Goal: Information Seeking & Learning: Learn about a topic

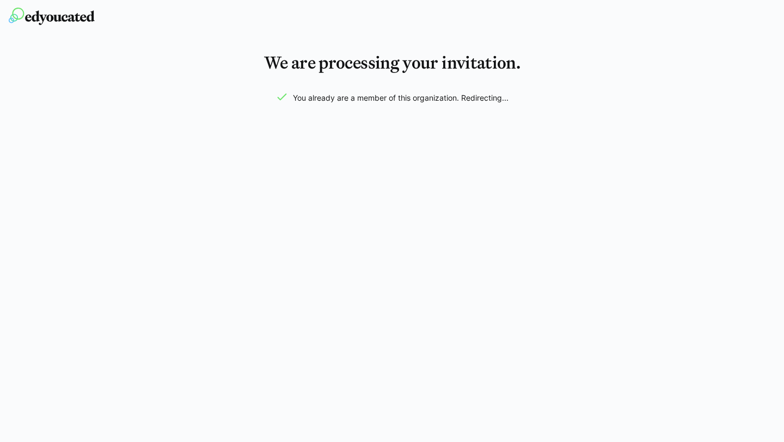
click at [76, 16] on img at bounding box center [52, 16] width 86 height 17
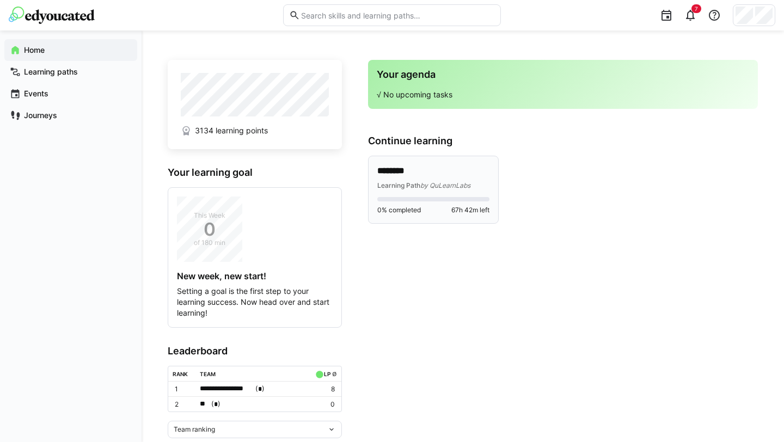
click at [418, 188] on span "Learning Path" at bounding box center [399, 185] width 43 height 8
click at [421, 187] on span "by QuLearnLabs" at bounding box center [446, 185] width 50 height 8
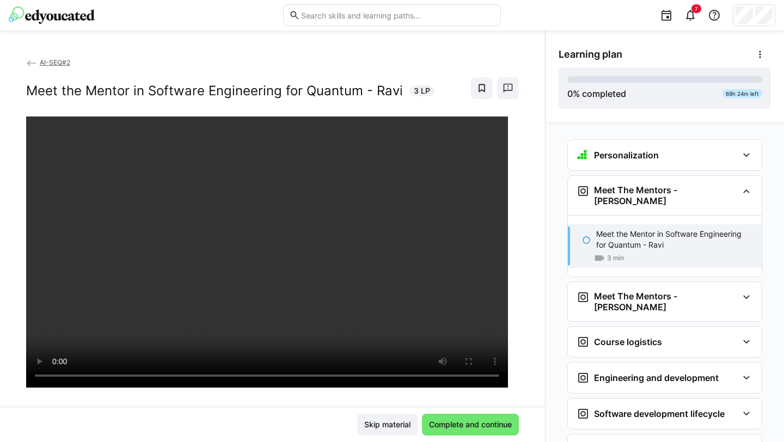
click at [644, 161] on div "Personalization" at bounding box center [618, 155] width 82 height 13
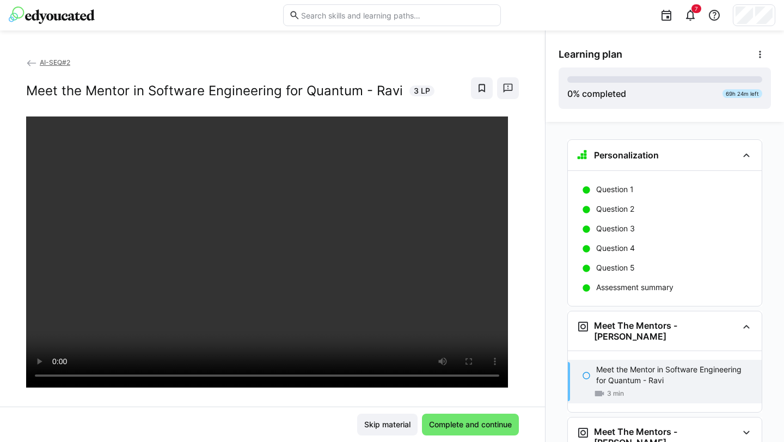
click at [644, 161] on div "Personalization" at bounding box center [618, 155] width 82 height 13
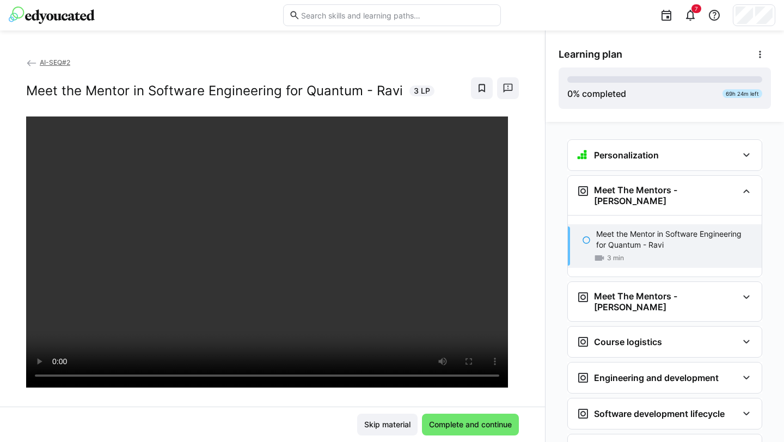
scroll to position [57, 0]
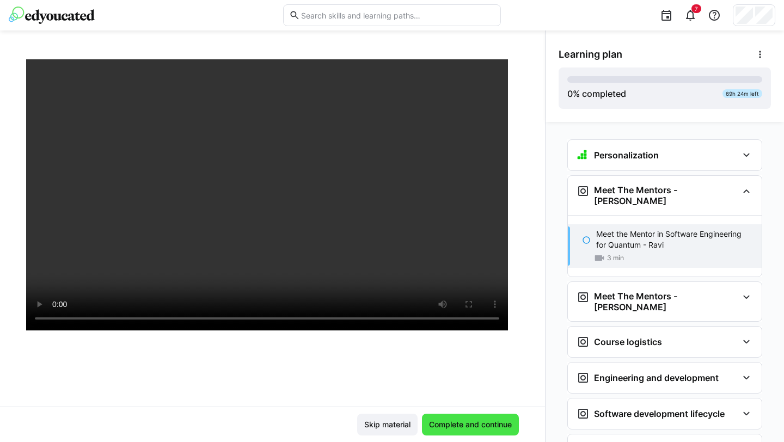
click at [458, 426] on span "Complete and continue" at bounding box center [471, 424] width 86 height 11
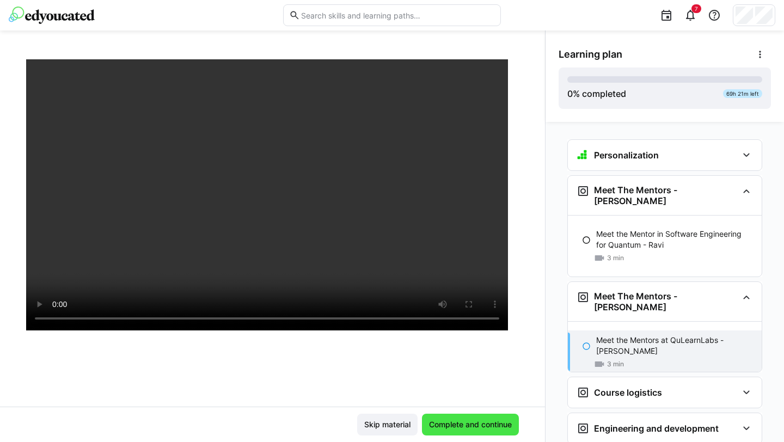
scroll to position [40, 0]
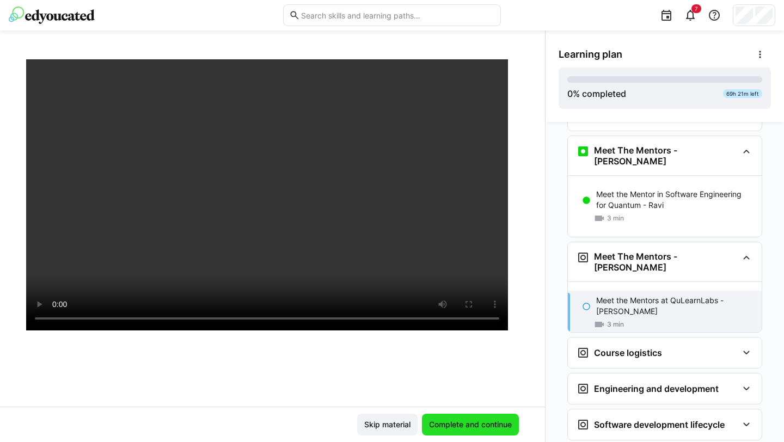
click at [476, 420] on span "Complete and continue" at bounding box center [471, 424] width 86 height 11
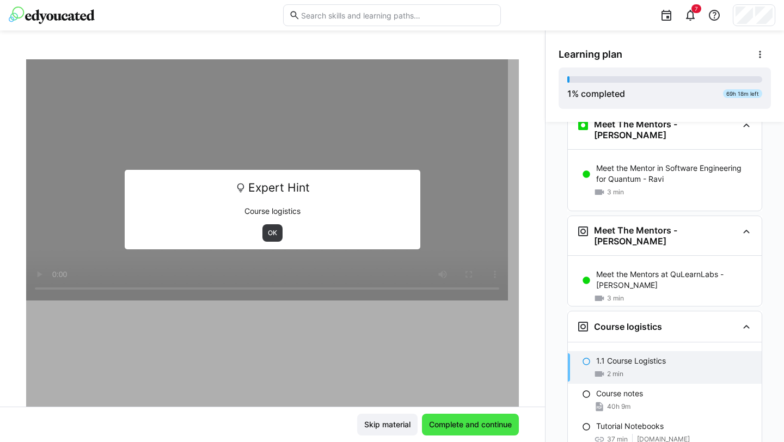
scroll to position [90, 0]
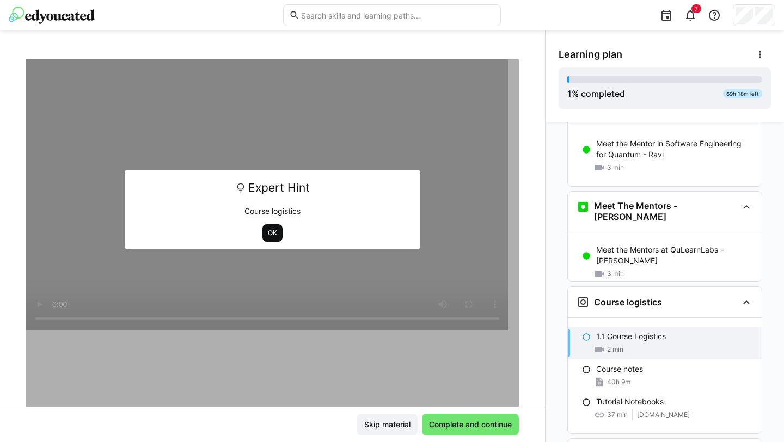
click at [269, 233] on span "OK" at bounding box center [272, 233] width 11 height 9
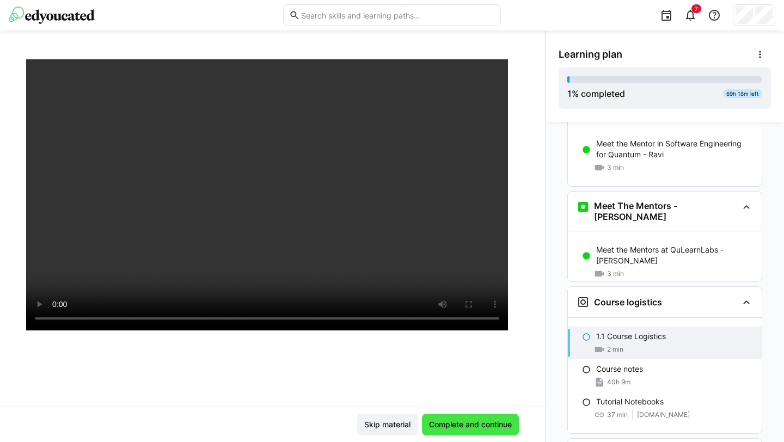
click at [462, 424] on span "Complete and continue" at bounding box center [471, 424] width 86 height 11
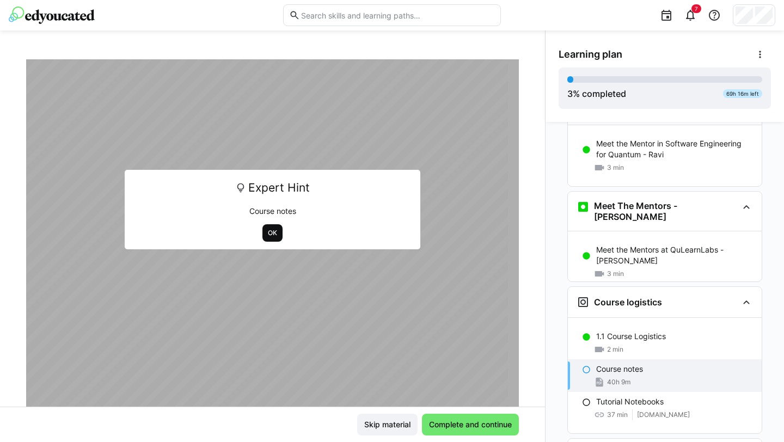
click at [269, 236] on span "OK" at bounding box center [272, 233] width 11 height 9
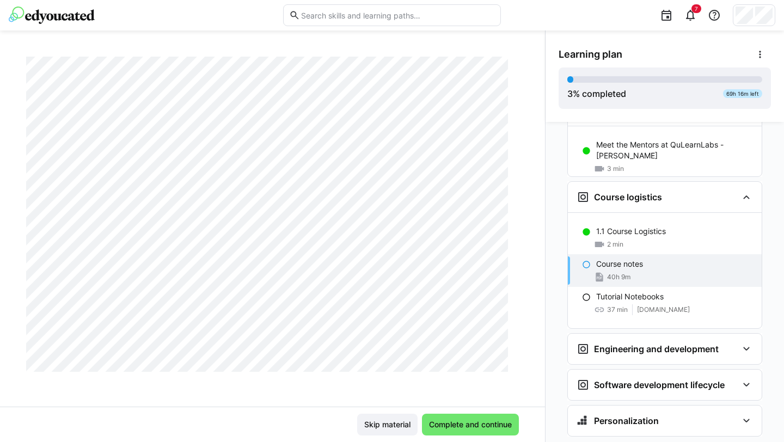
scroll to position [195, 0]
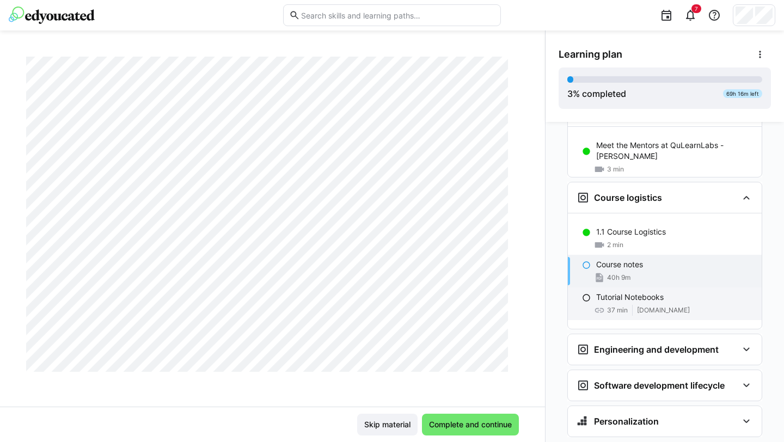
click at [611, 288] on div "Tutorial Notebooks 37 min [DOMAIN_NAME]" at bounding box center [665, 304] width 194 height 33
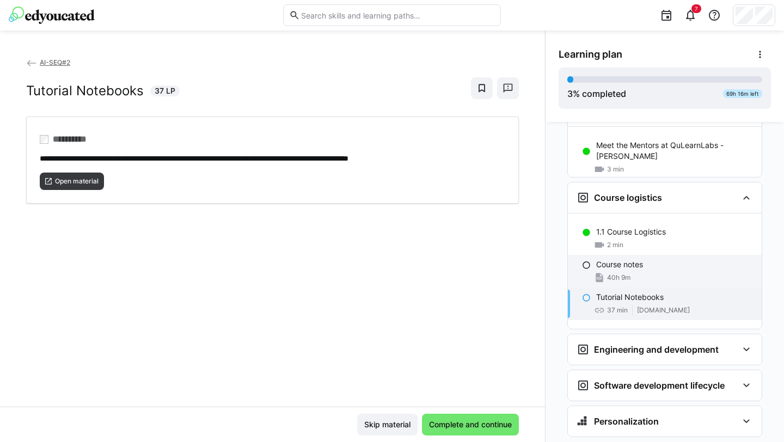
click at [635, 272] on div "40h 9m" at bounding box center [674, 277] width 157 height 11
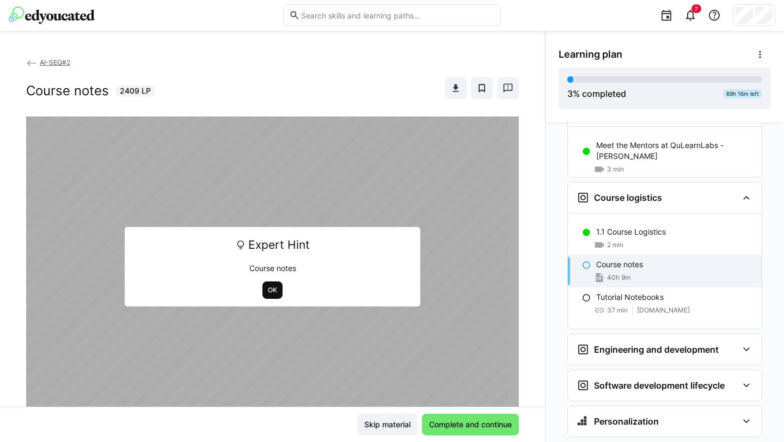
click at [269, 299] on span "OK" at bounding box center [273, 290] width 20 height 17
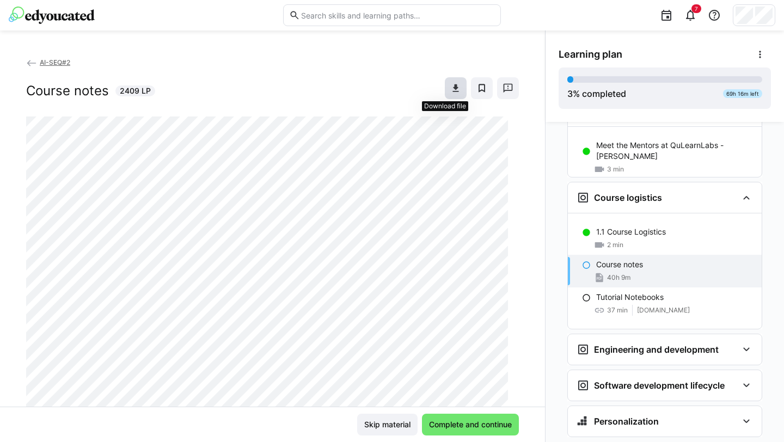
click at [445, 94] on span at bounding box center [456, 88] width 22 height 22
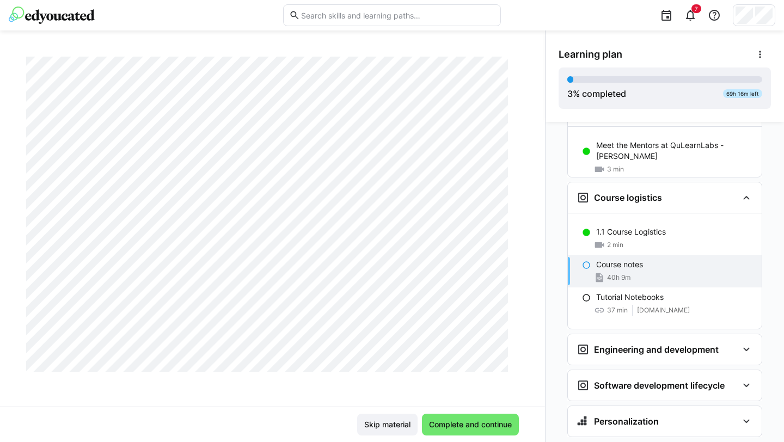
scroll to position [275, 0]
click at [454, 422] on span "Complete and continue" at bounding box center [471, 424] width 86 height 11
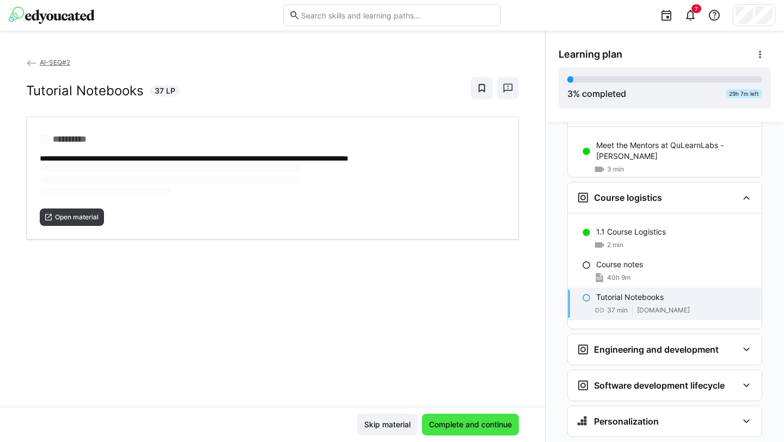
scroll to position [0, 0]
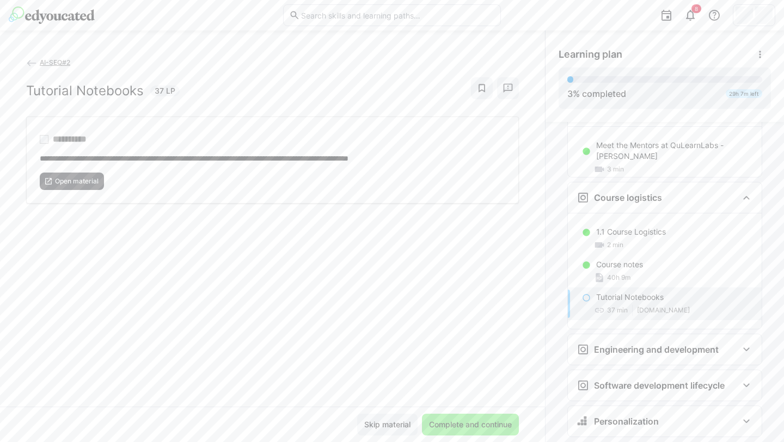
click at [626, 292] on p "Tutorial Notebooks" at bounding box center [630, 297] width 68 height 11
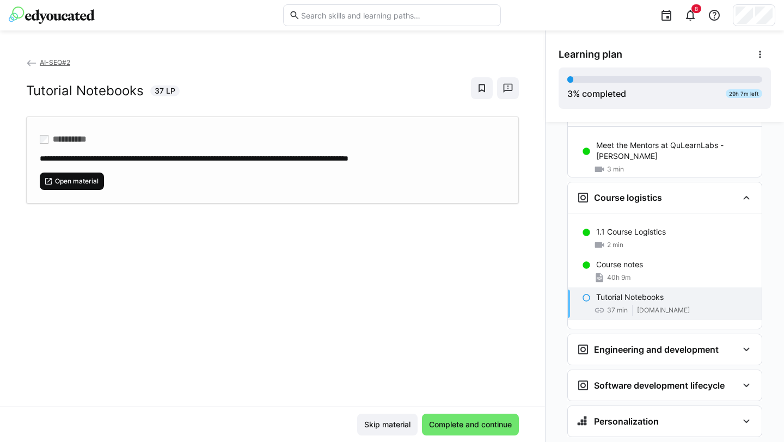
click at [82, 177] on span "Open material" at bounding box center [77, 181] width 46 height 9
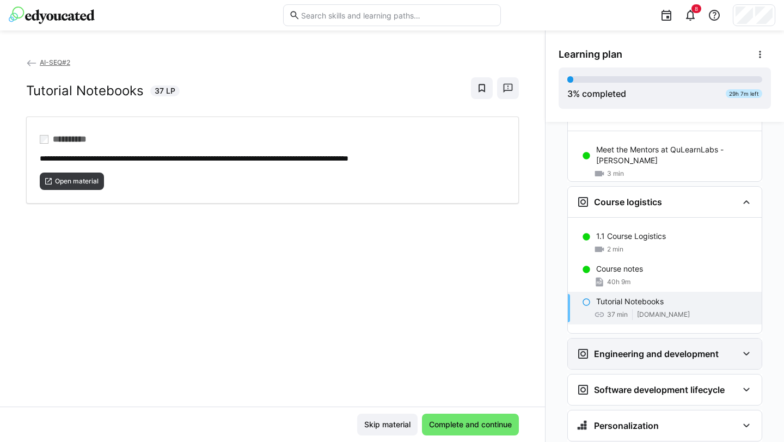
scroll to position [206, 0]
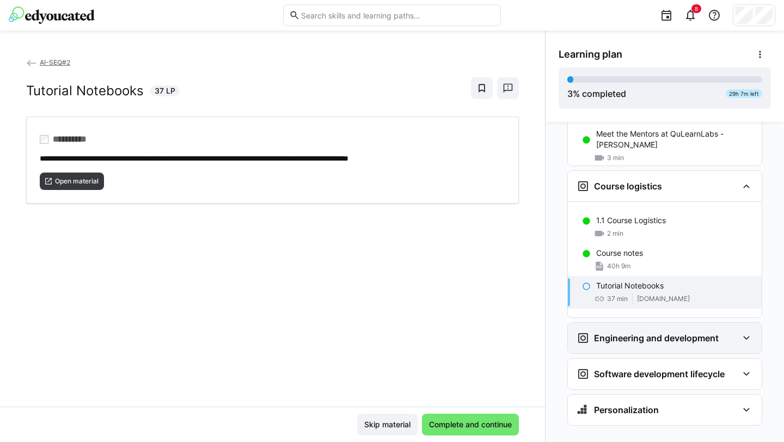
click at [617, 328] on div "Engineering and development" at bounding box center [665, 338] width 194 height 31
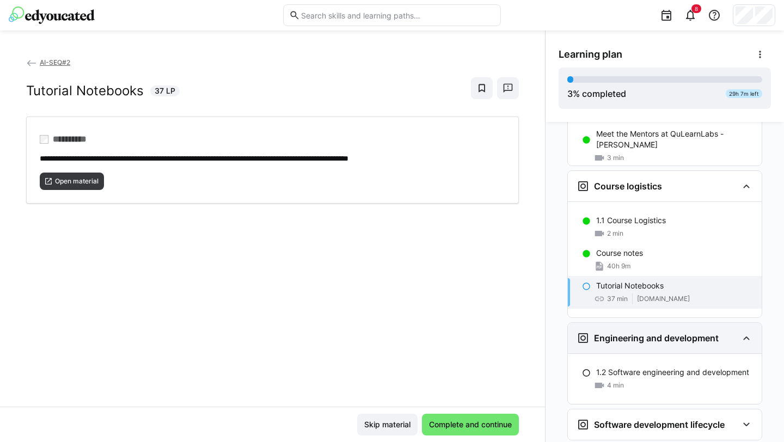
scroll to position [257, 0]
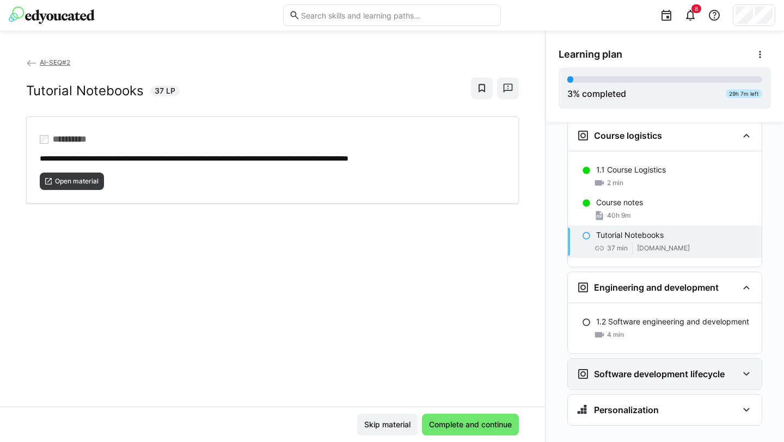
click at [653, 369] on h3 "Software development lifecycle" at bounding box center [659, 374] width 131 height 11
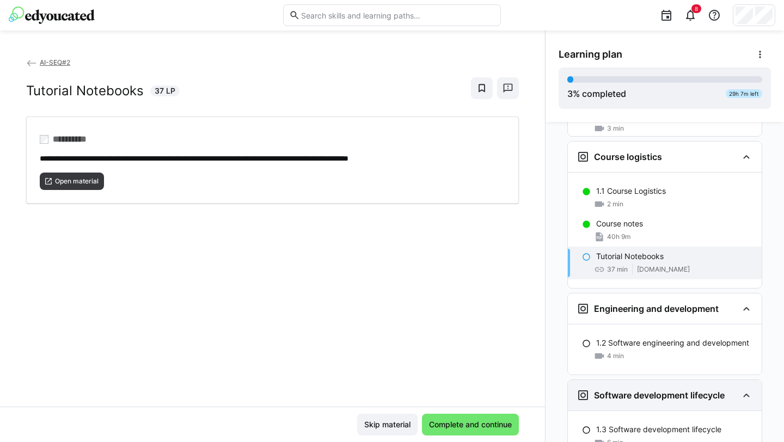
scroll to position [232, 0]
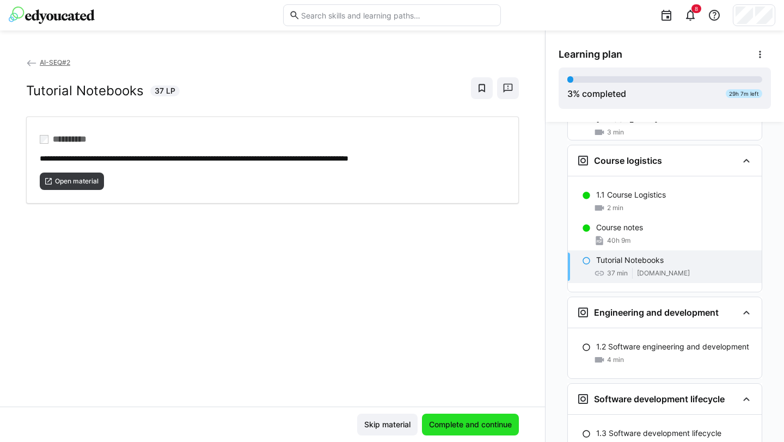
click at [469, 424] on span "Complete and continue" at bounding box center [471, 424] width 86 height 11
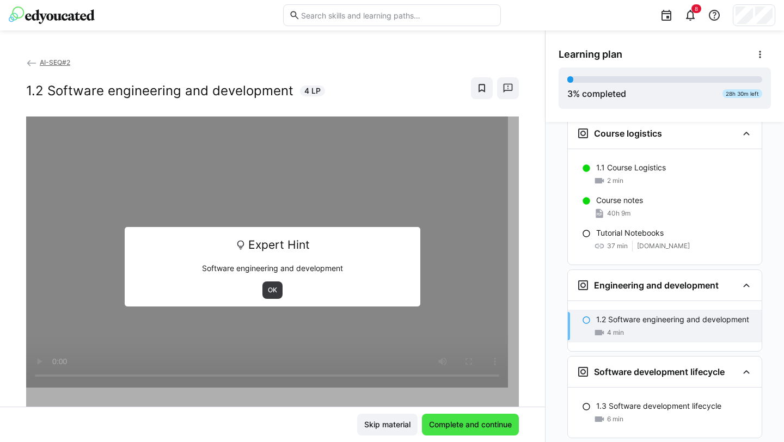
scroll to position [308, 0]
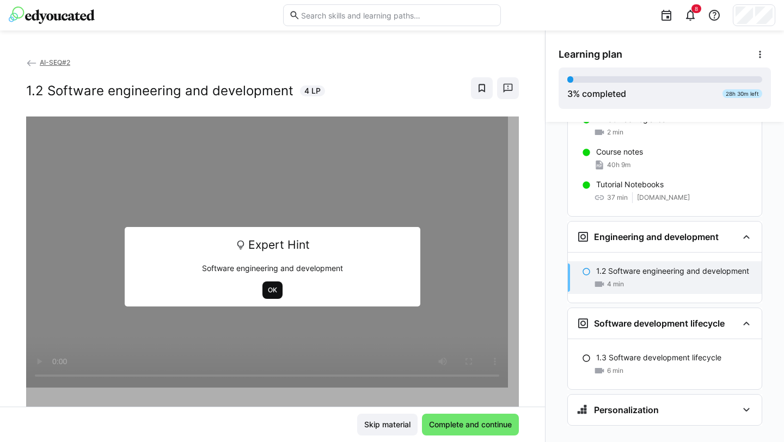
click at [267, 294] on span "OK" at bounding box center [272, 290] width 11 height 9
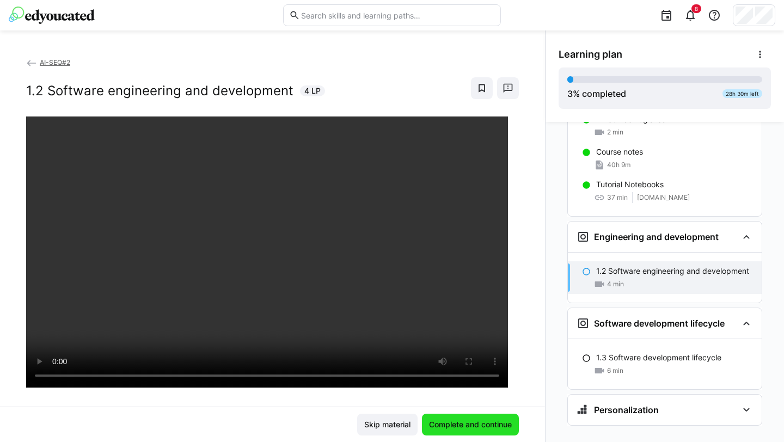
click at [462, 428] on span "Complete and continue" at bounding box center [471, 424] width 86 height 11
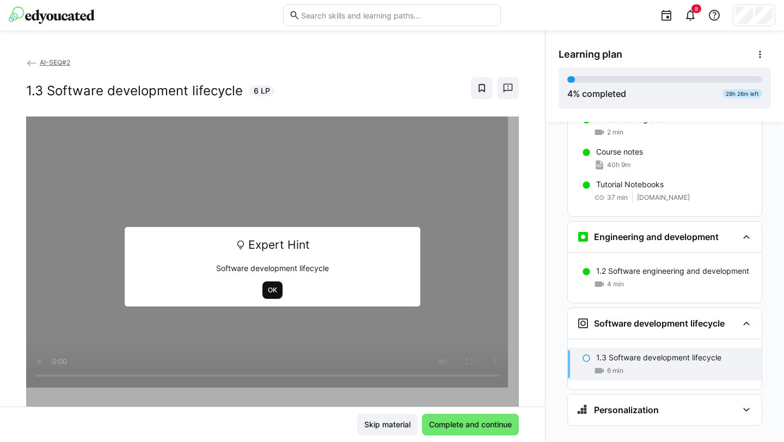
click at [268, 284] on span "OK" at bounding box center [273, 290] width 20 height 17
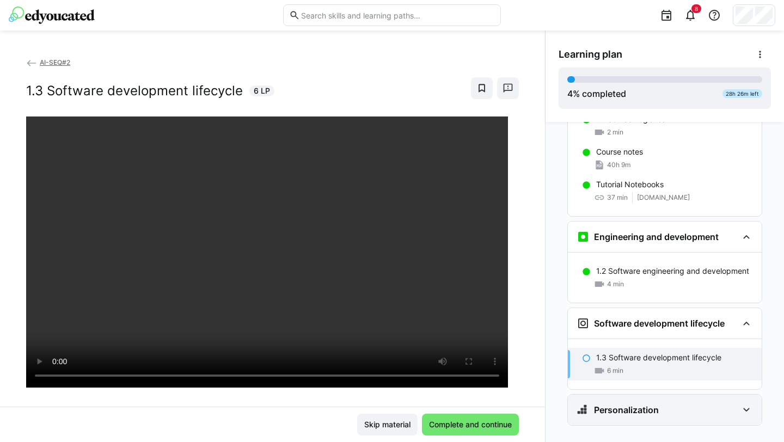
click at [684, 404] on div "Personalization" at bounding box center [657, 410] width 161 height 13
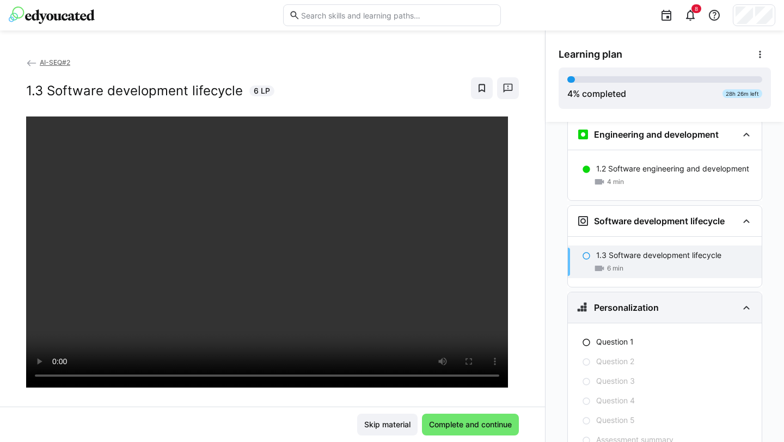
scroll to position [443, 0]
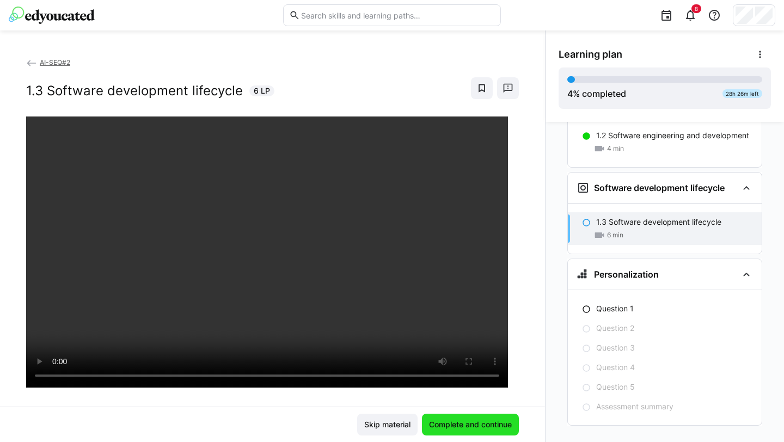
click at [504, 429] on span "Complete and continue" at bounding box center [471, 424] width 86 height 11
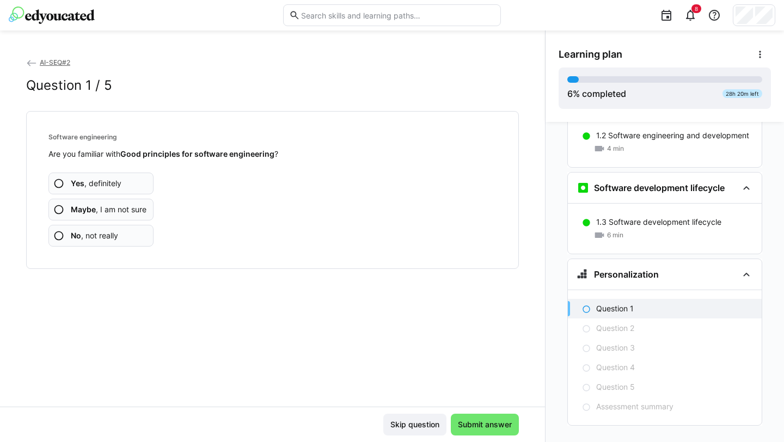
click at [54, 182] on eds-icon at bounding box center [58, 183] width 11 height 11
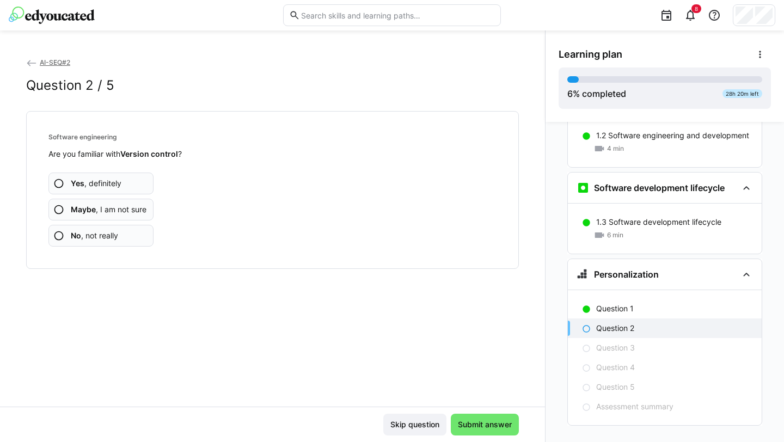
click at [58, 235] on eds-icon at bounding box center [58, 235] width 11 height 11
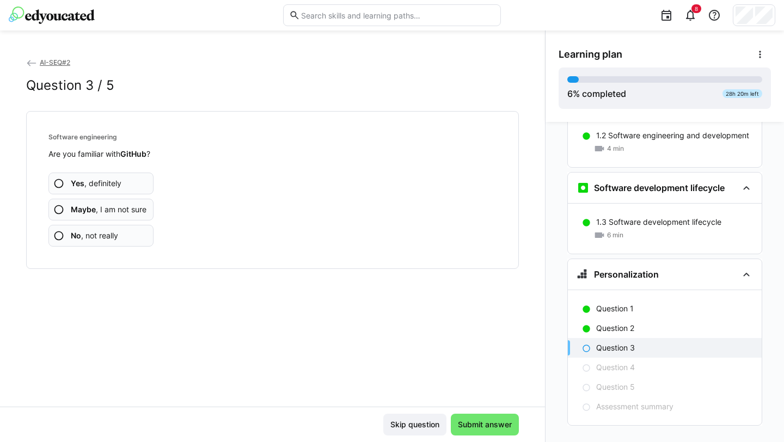
click at [60, 210] on eds-icon at bounding box center [58, 209] width 11 height 11
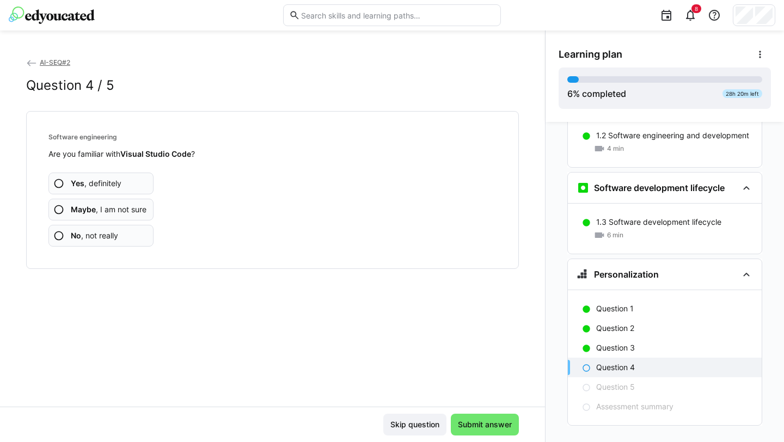
click at [65, 239] on app-assessment-question-radio "No , not really" at bounding box center [100, 236] width 105 height 22
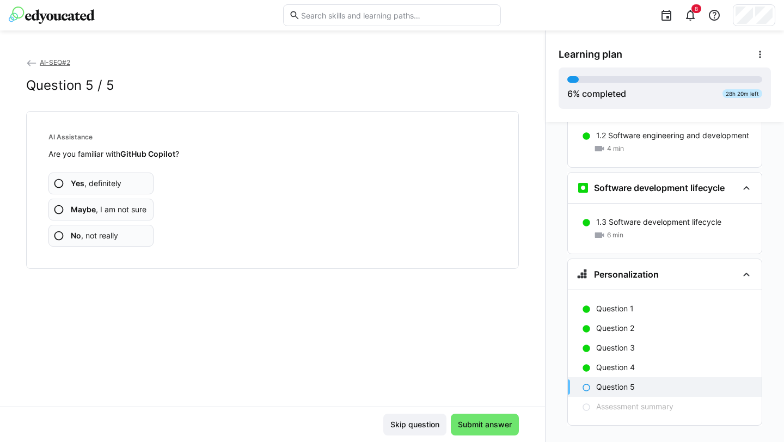
click at [60, 235] on eds-icon at bounding box center [58, 235] width 11 height 11
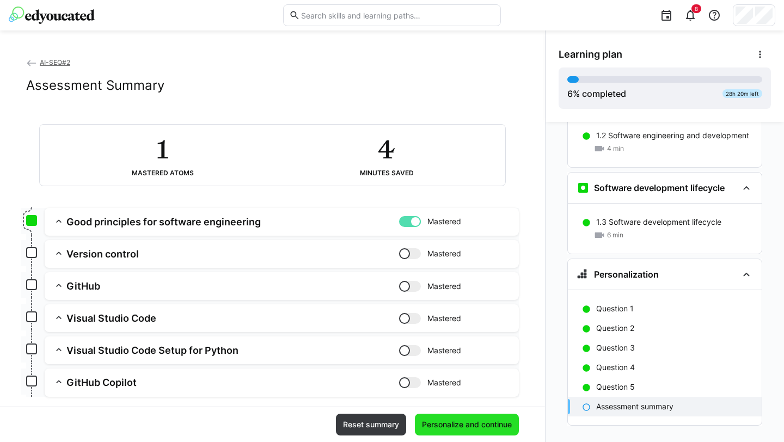
click at [456, 422] on span "Personalize and continue" at bounding box center [467, 424] width 93 height 11
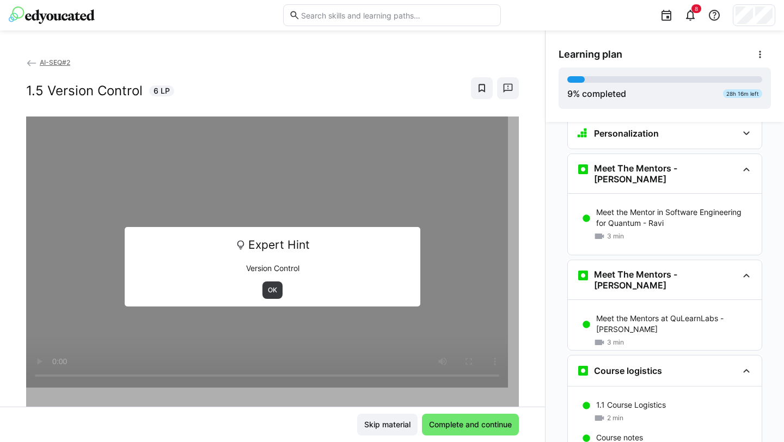
scroll to position [0, 0]
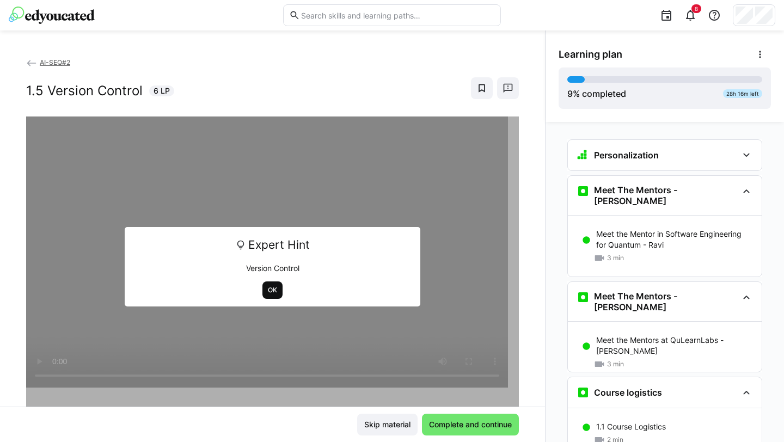
click at [263, 292] on span "OK" at bounding box center [273, 290] width 20 height 17
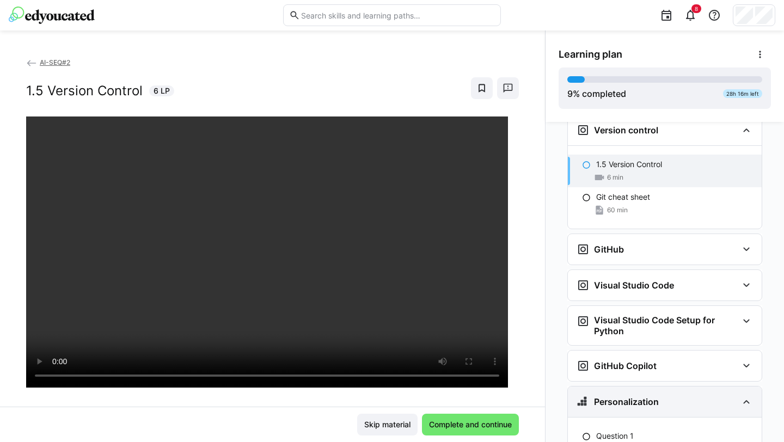
scroll to position [642, 0]
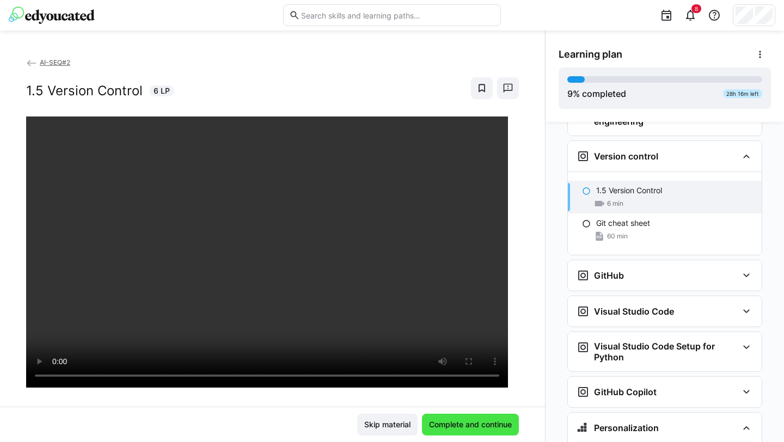
click at [455, 431] on span "Complete and continue" at bounding box center [470, 425] width 97 height 22
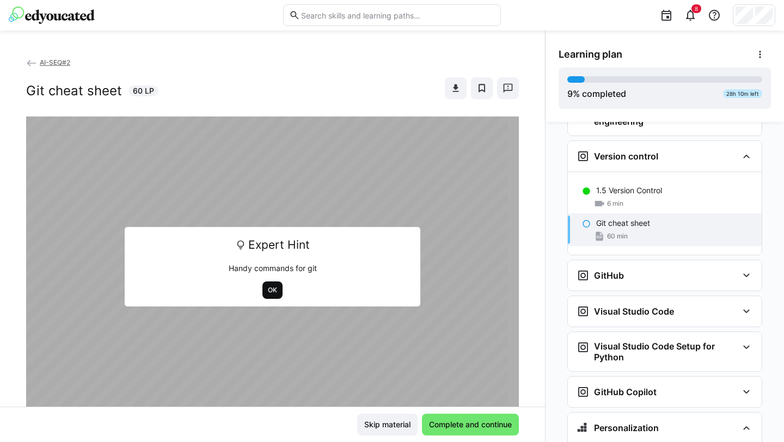
click at [267, 290] on span "OK" at bounding box center [272, 290] width 11 height 9
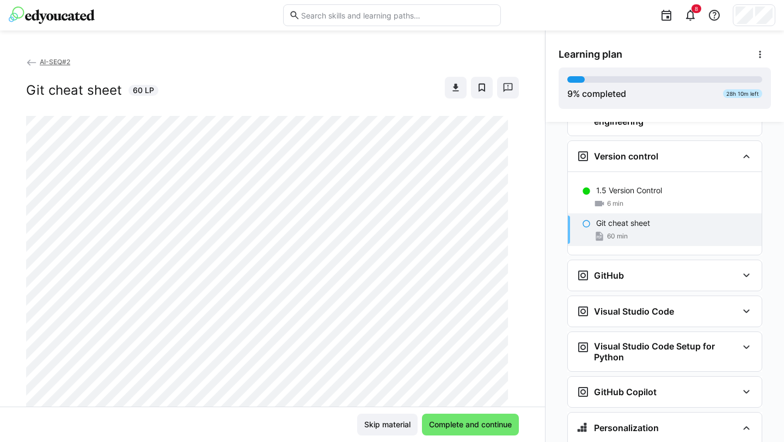
scroll to position [0, 0]
click at [451, 89] on eds-icon at bounding box center [456, 88] width 11 height 11
click at [453, 428] on span "Complete and continue" at bounding box center [471, 424] width 86 height 11
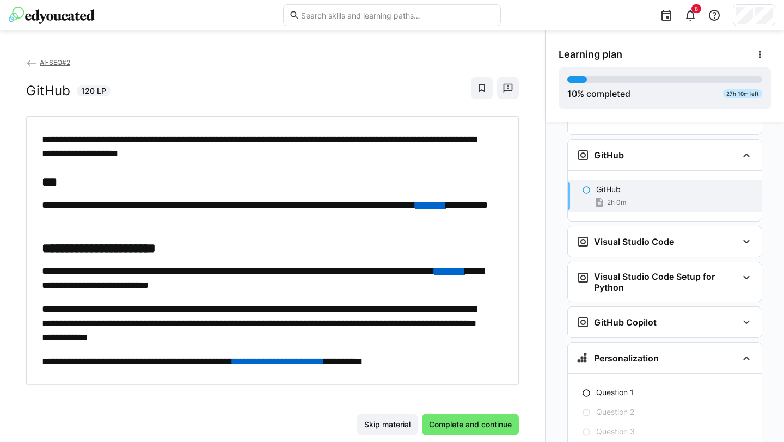
scroll to position [13, 0]
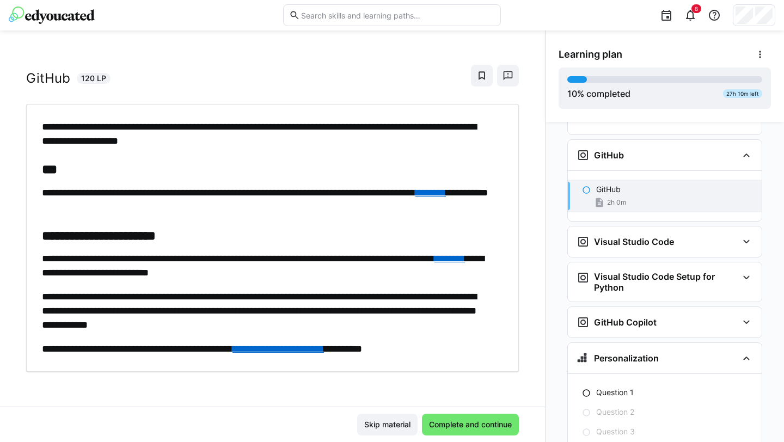
click at [416, 198] on link "********" at bounding box center [431, 193] width 31 height 10
click at [307, 353] on link "**********" at bounding box center [279, 349] width 92 height 10
click at [468, 430] on span "Complete and continue" at bounding box center [471, 424] width 86 height 11
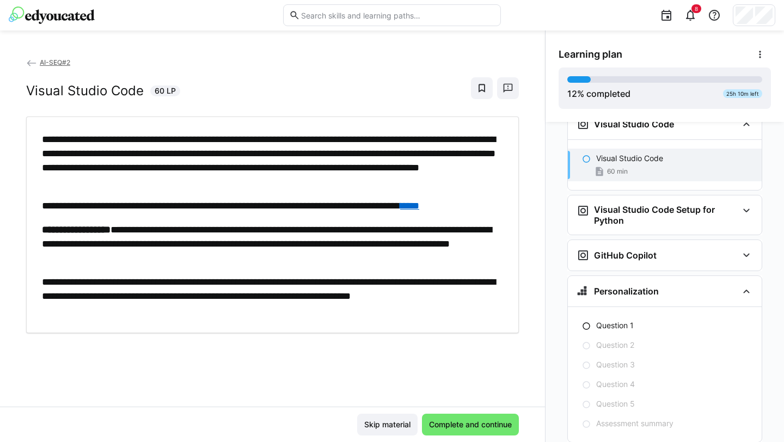
scroll to position [897, 0]
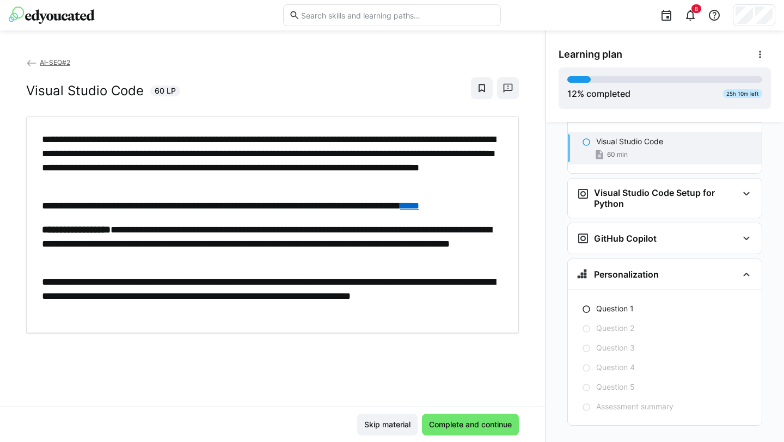
click at [43, 19] on img at bounding box center [52, 15] width 86 height 17
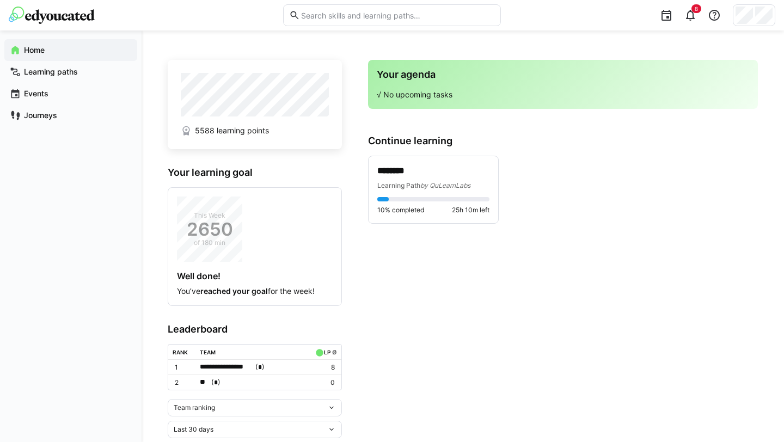
scroll to position [21, 0]
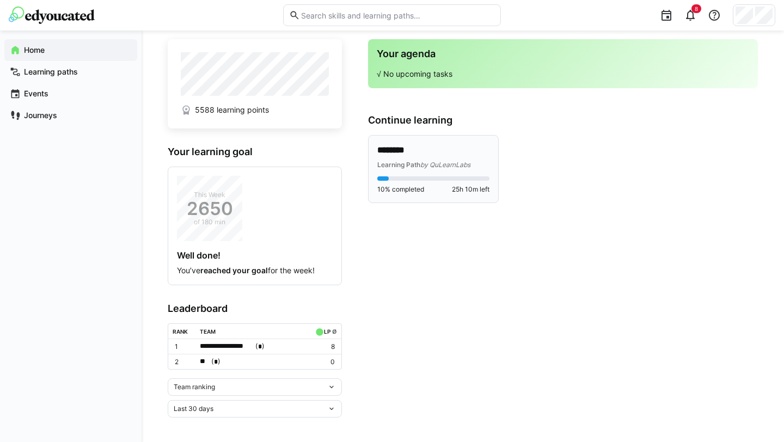
click at [404, 156] on p "********" at bounding box center [434, 150] width 112 height 13
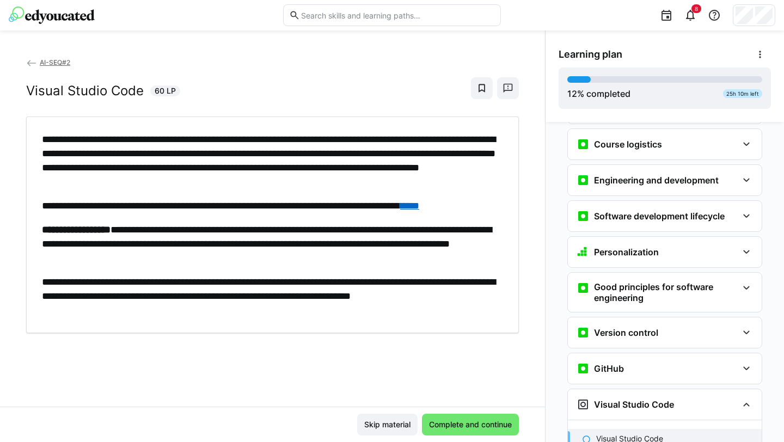
scroll to position [253, 0]
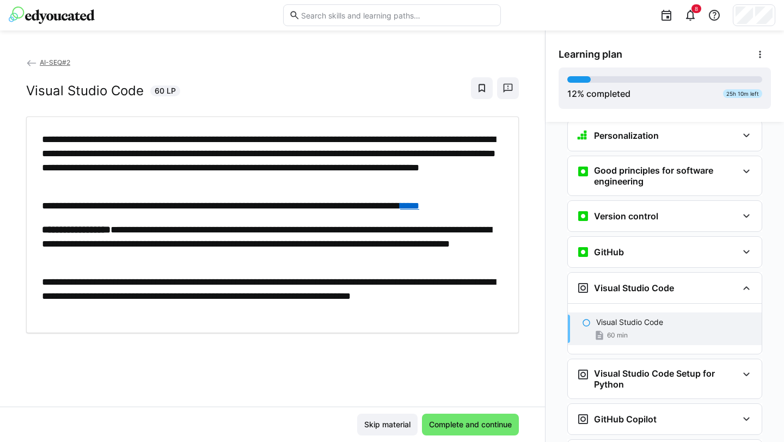
click at [419, 205] on link "****" at bounding box center [409, 206] width 19 height 10
click at [449, 425] on span "Complete and continue" at bounding box center [471, 424] width 86 height 11
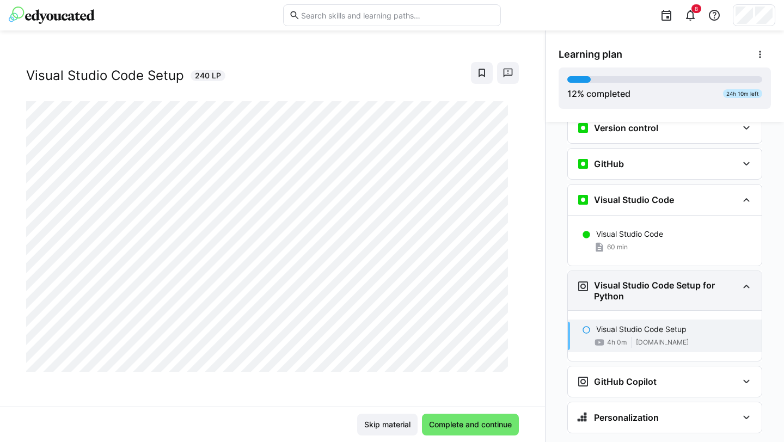
scroll to position [349, 0]
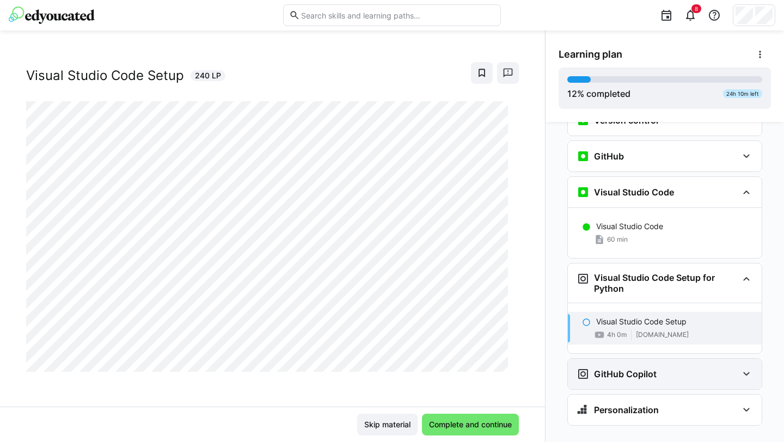
click at [660, 368] on div "GitHub Copilot" at bounding box center [657, 374] width 161 height 13
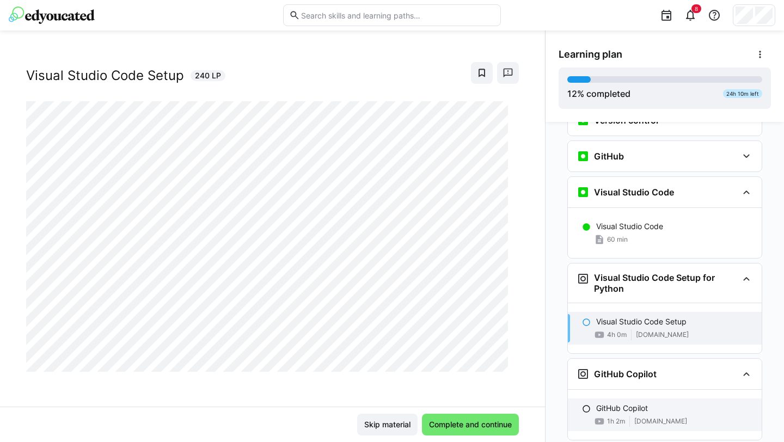
click at [611, 403] on p "GitHub Copilot" at bounding box center [622, 408] width 52 height 11
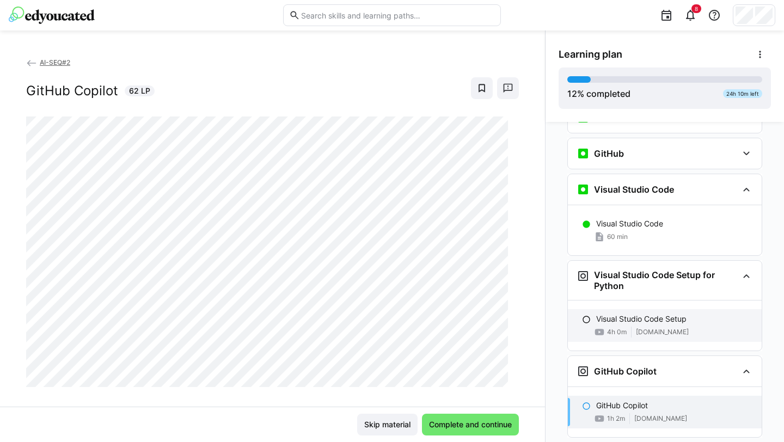
scroll to position [399, 0]
